Goal: Find specific page/section: Find specific page/section

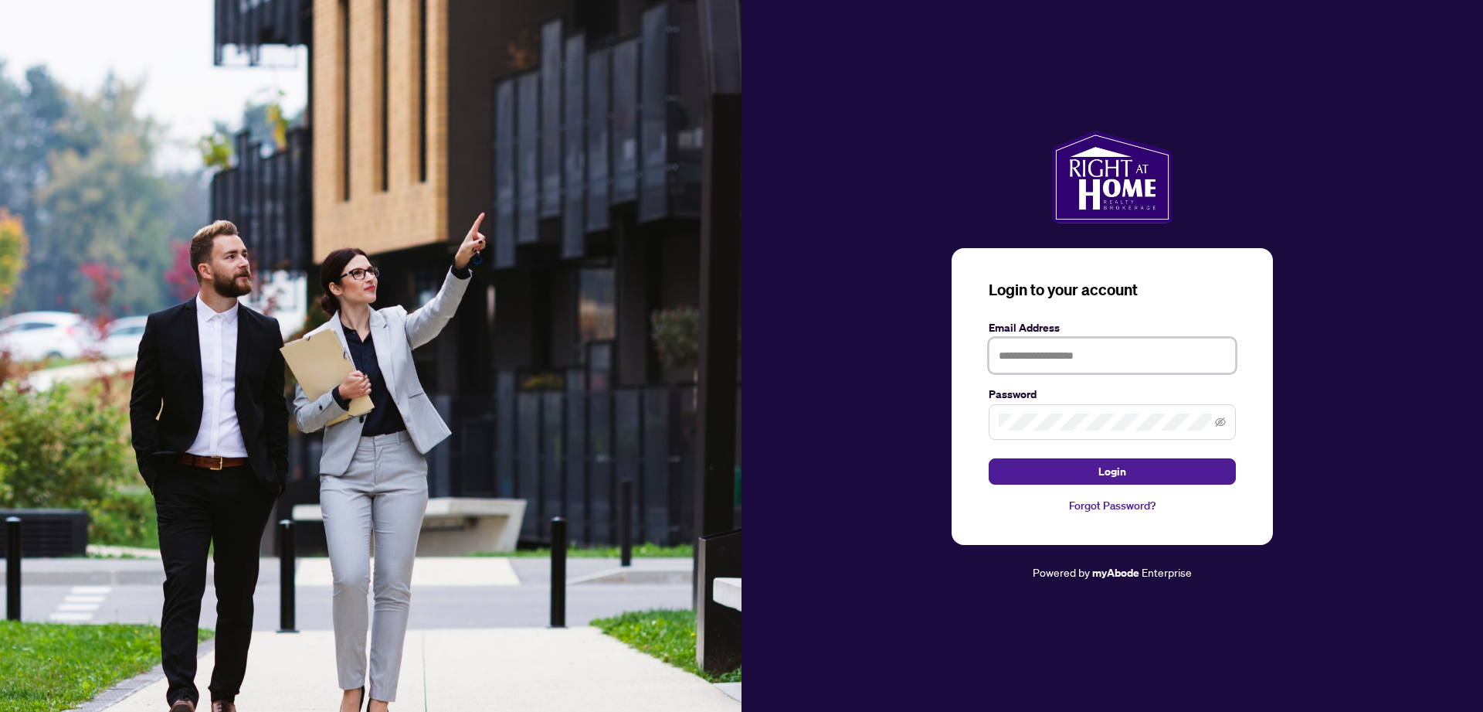
click at [1046, 349] on input "text" at bounding box center [1112, 356] width 247 height 36
type input "**********"
click at [1104, 471] on span "Login" at bounding box center [1113, 471] width 28 height 25
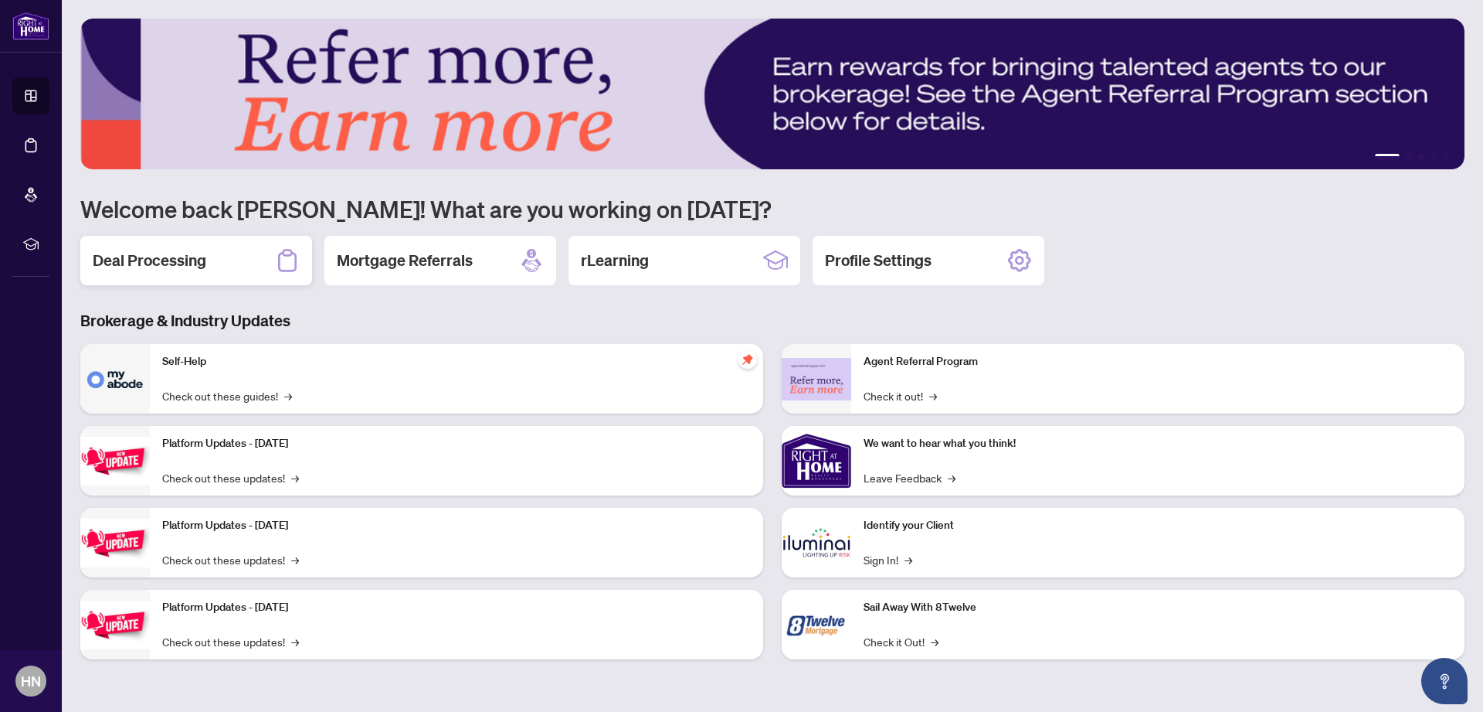
click at [131, 267] on h2 "Deal Processing" at bounding box center [150, 261] width 114 height 22
